Goal: Communication & Community: Share content

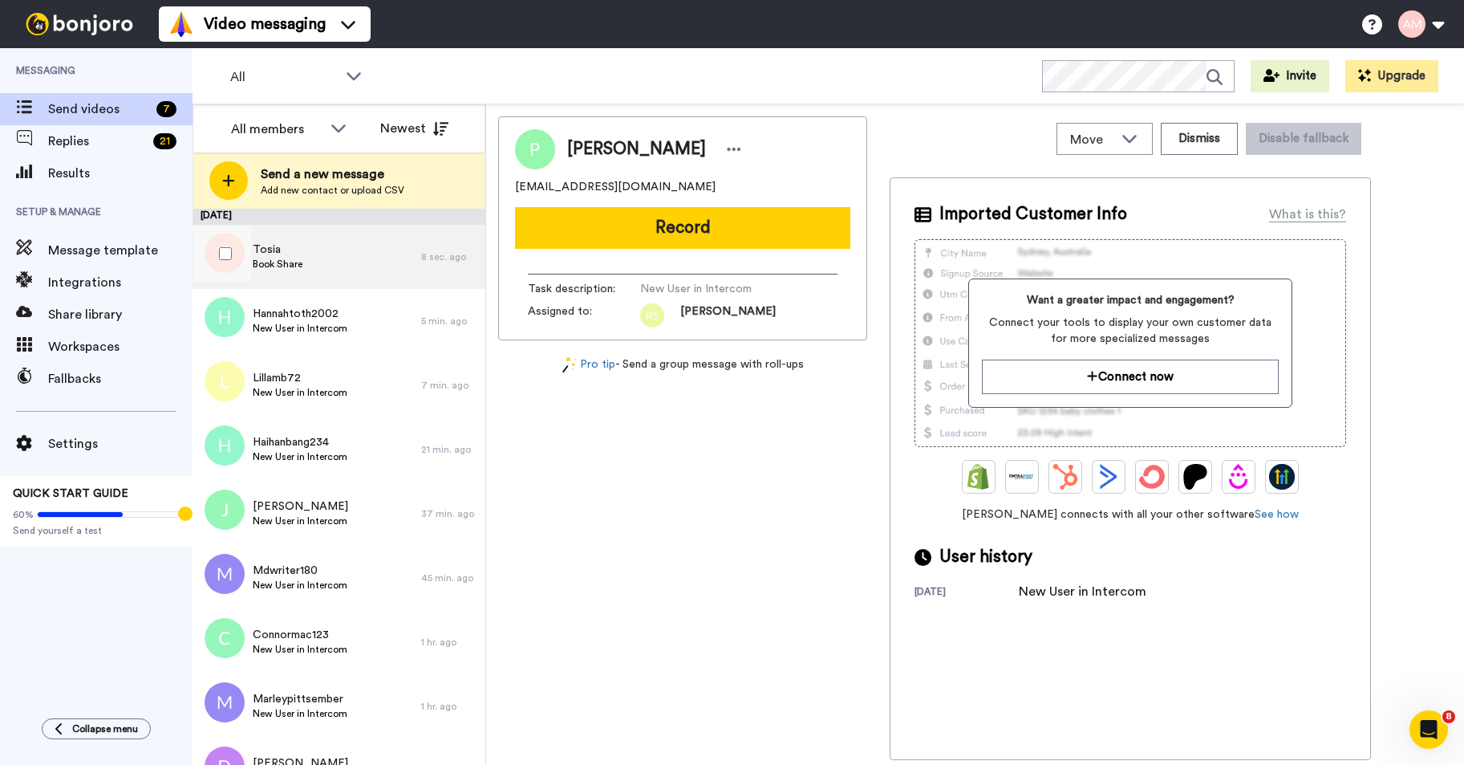
click at [321, 232] on div "Tosia Book Share" at bounding box center [307, 257] width 229 height 64
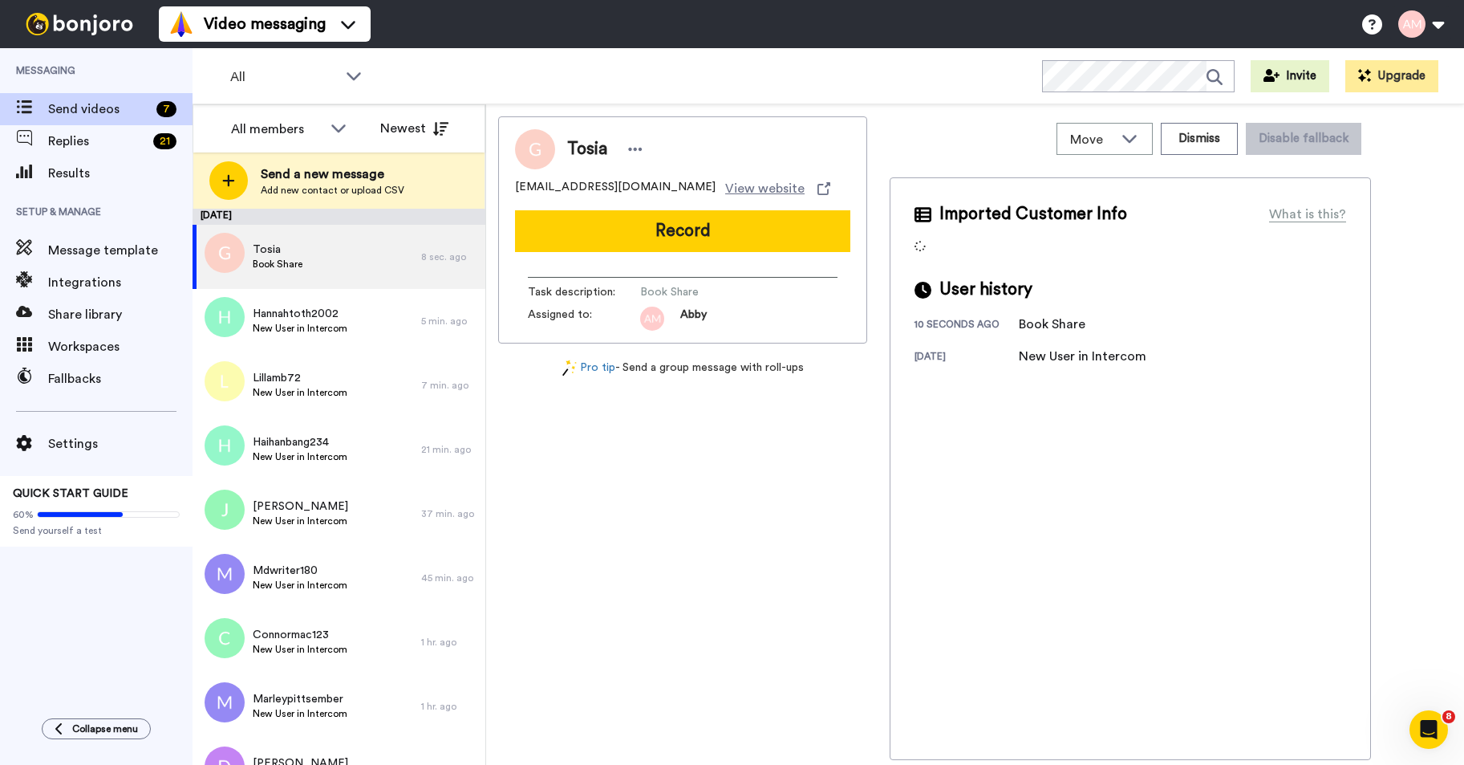
click at [628, 237] on button "Record" at bounding box center [682, 231] width 335 height 42
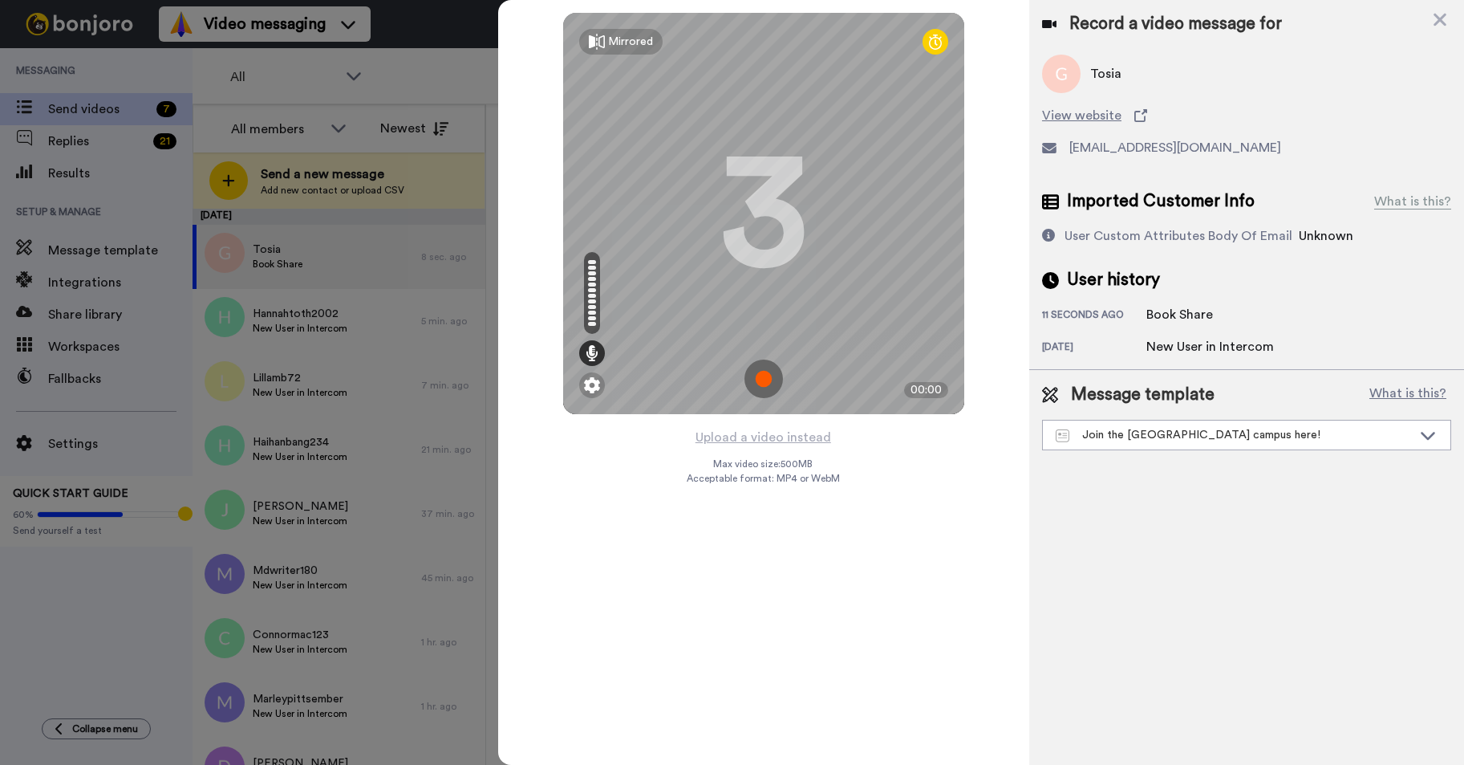
click at [767, 379] on img at bounding box center [764, 378] width 39 height 39
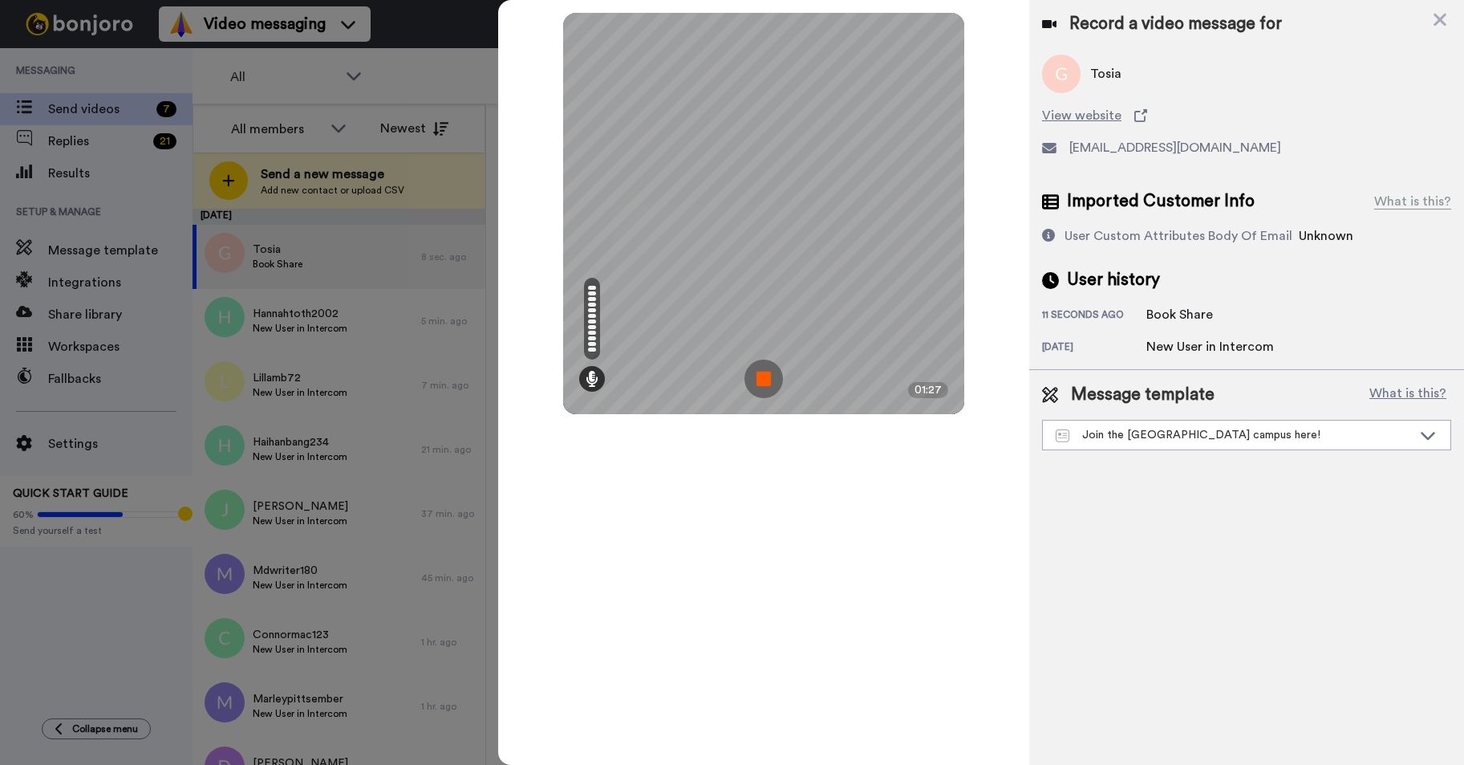
click at [761, 380] on img at bounding box center [764, 378] width 39 height 39
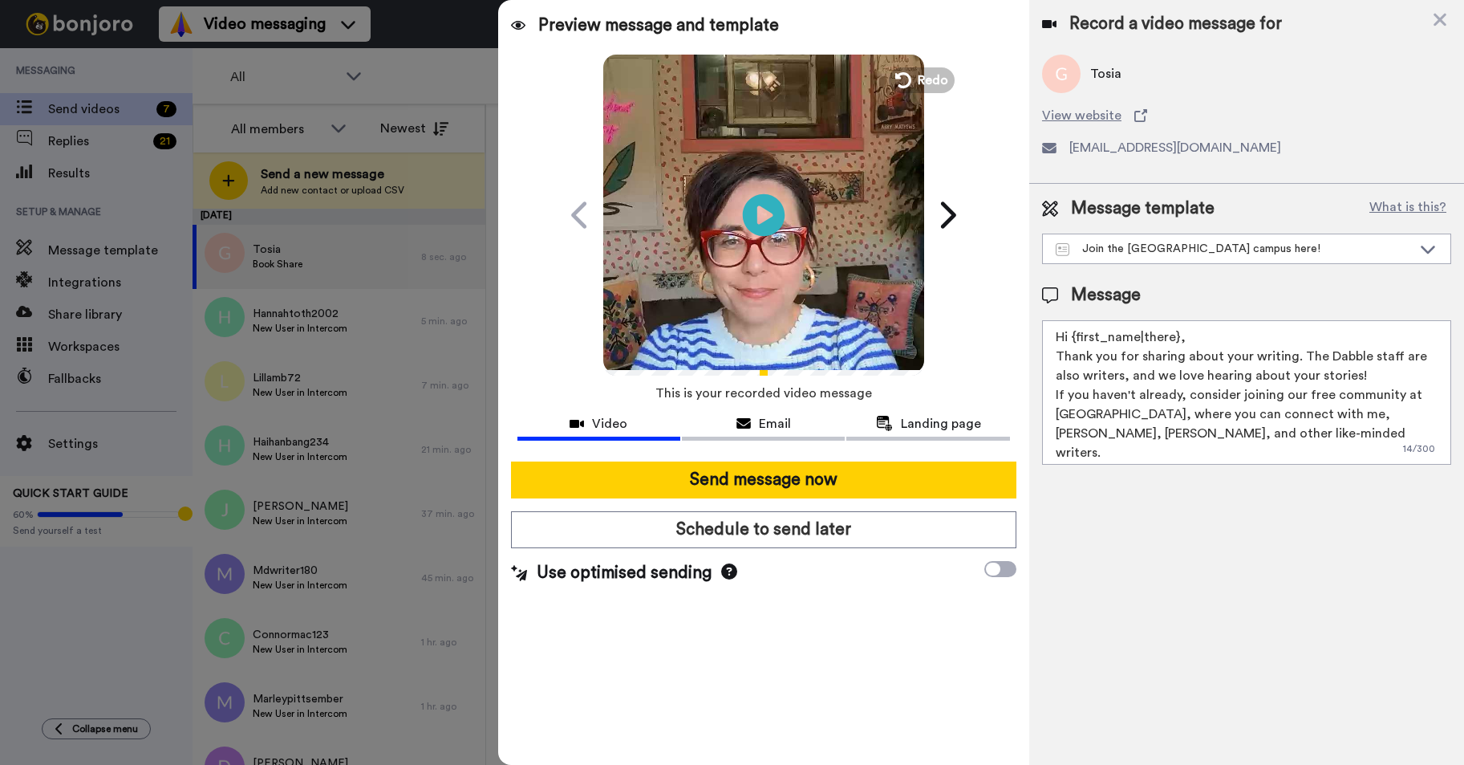
click at [769, 223] on icon at bounding box center [763, 214] width 43 height 43
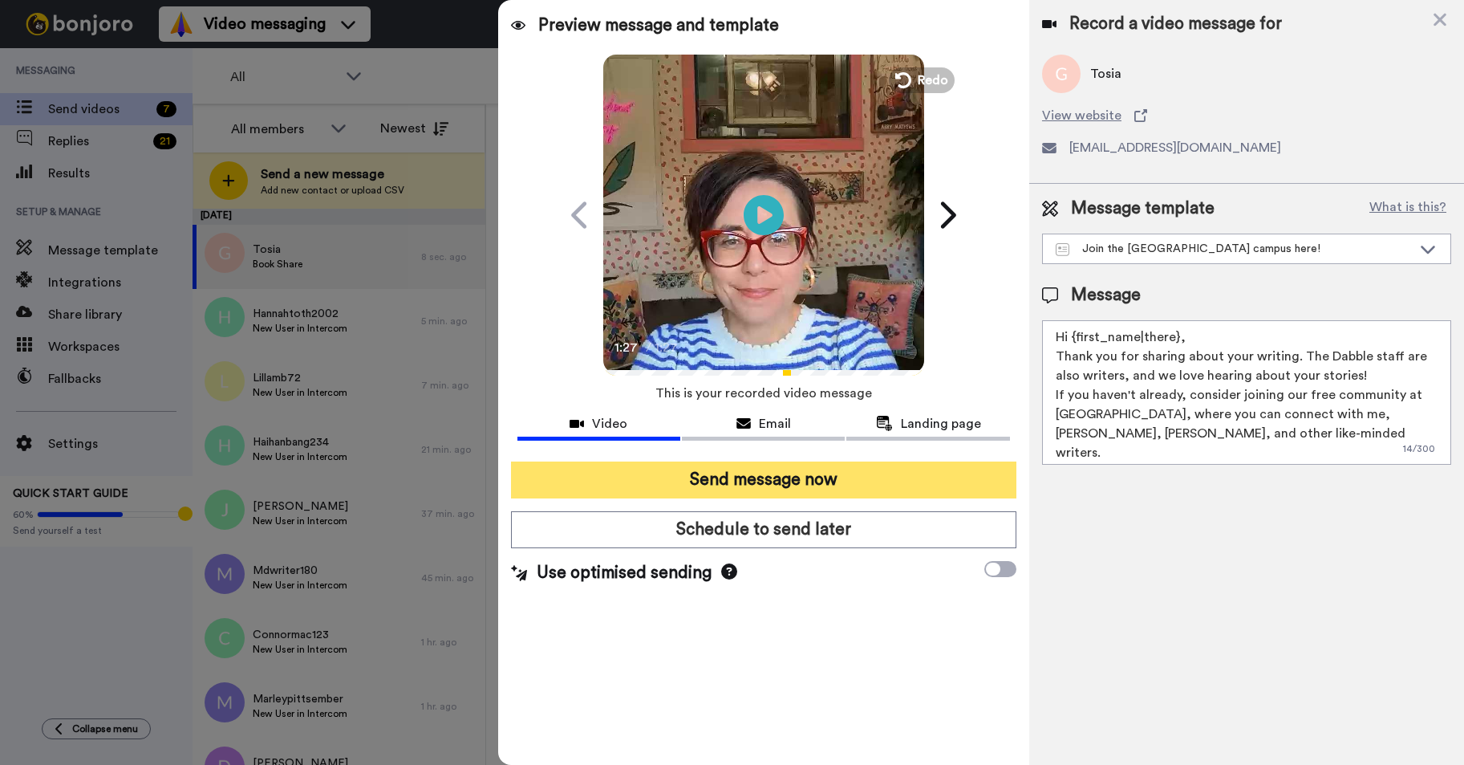
click at [744, 478] on button "Send message now" at bounding box center [763, 479] width 505 height 37
